Goal: Task Accomplishment & Management: Use online tool/utility

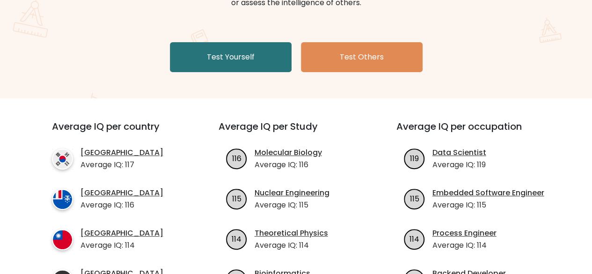
scroll to position [147, 0]
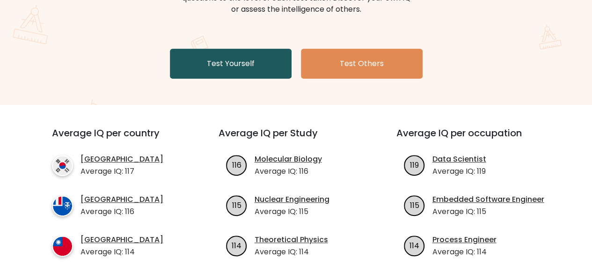
click at [186, 59] on link "Test Yourself" at bounding box center [231, 64] width 122 height 30
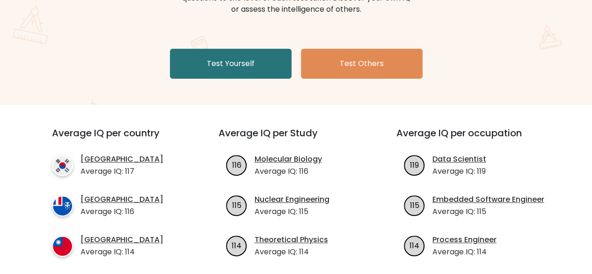
scroll to position [0, 0]
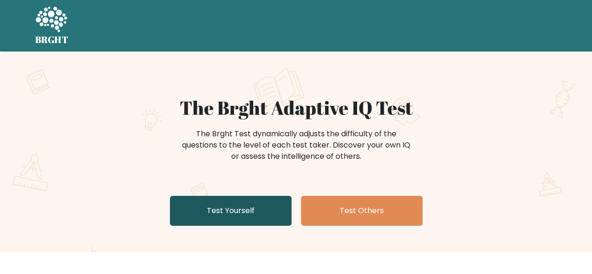
click at [258, 209] on link "Test Yourself" at bounding box center [231, 211] width 122 height 30
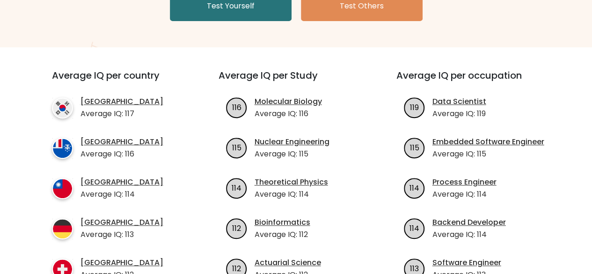
scroll to position [76, 0]
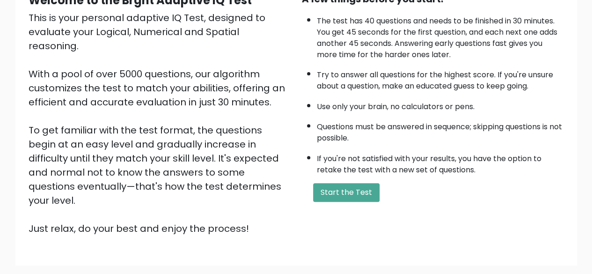
scroll to position [105, 0]
click at [353, 189] on button "Start the Test" at bounding box center [346, 192] width 66 height 19
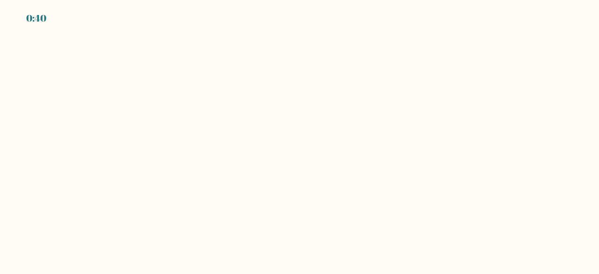
click at [445, 118] on body "0:40" at bounding box center [299, 137] width 599 height 274
